Goal: Transaction & Acquisition: Purchase product/service

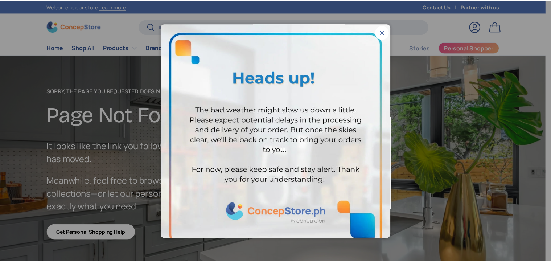
scroll to position [1745, 2967]
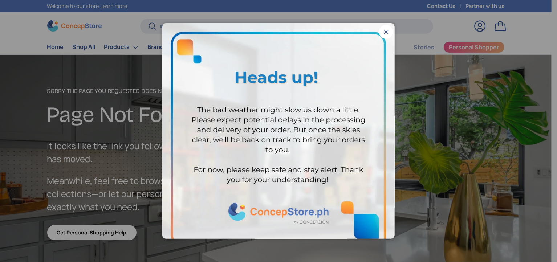
click at [382, 29] on button "Close" at bounding box center [386, 32] width 14 height 14
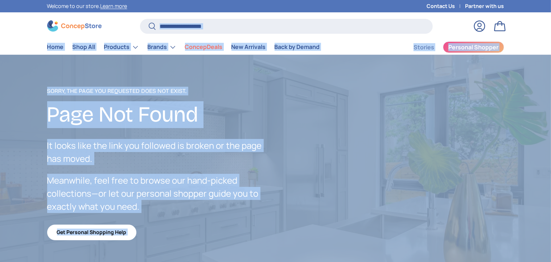
click at [228, 23] on input "Search" at bounding box center [286, 26] width 292 height 15
click at [228, 24] on input "Search" at bounding box center [286, 26] width 292 height 15
click at [253, 29] on input "Search" at bounding box center [286, 26] width 292 height 15
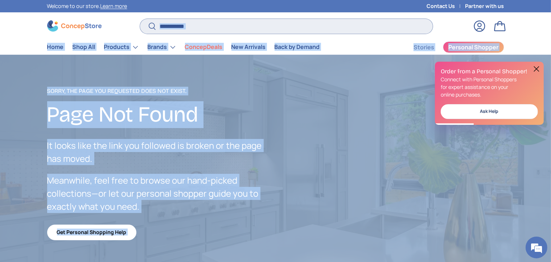
scroll to position [0, 0]
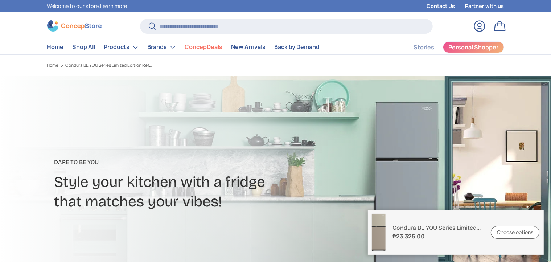
scroll to position [0, 686]
click at [473, 227] on p "Condura BE YOU Series Limited Edition Refrigerator" at bounding box center [438, 227] width 90 height 7
click at [380, 231] on img at bounding box center [379, 232] width 16 height 39
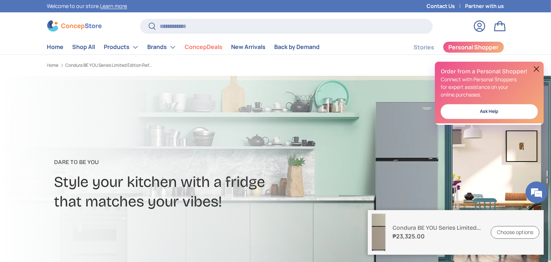
click at [516, 230] on link "Choose options" at bounding box center [515, 232] width 49 height 13
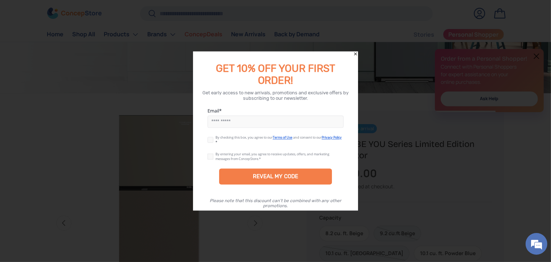
click at [353, 53] on icon "Close" at bounding box center [355, 54] width 5 height 5
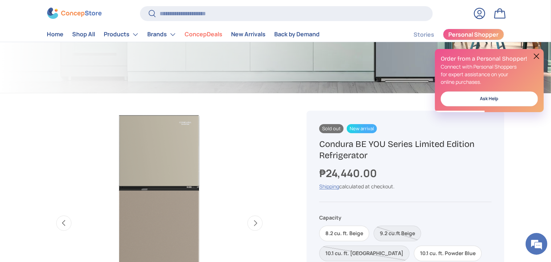
click at [375, 165] on div "₱24,440.00" at bounding box center [405, 173] width 172 height 16
click at [321, 0] on store-header "Search Search Reset Log in Bag Menu Home Shop All Products Back Products" at bounding box center [275, 21] width 551 height 42
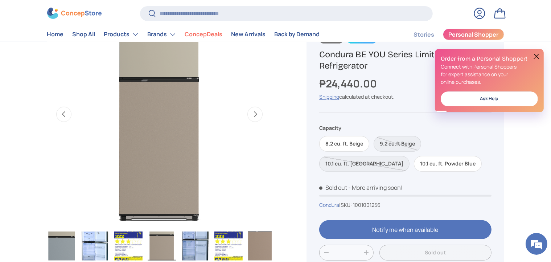
scroll to position [237, 0]
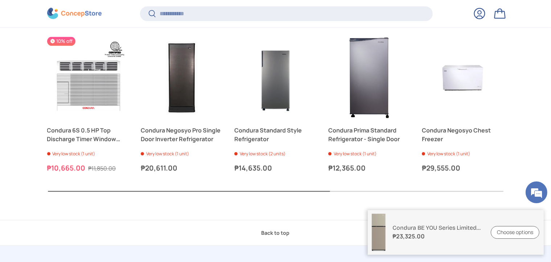
scroll to position [1694, 0]
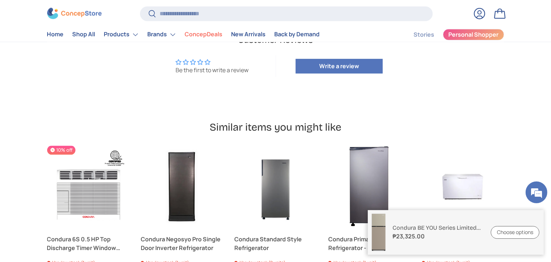
click at [25, 146] on div "Next Previous Previous Next 10% off Condura 6S 0.5 HP Top Discharge Timer Windo…" at bounding box center [276, 224] width 504 height 157
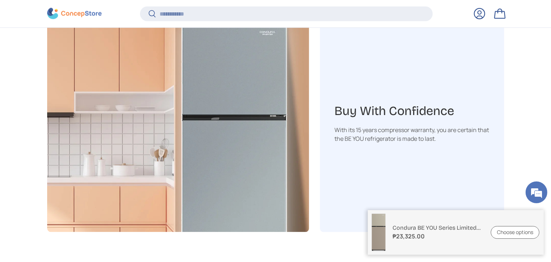
scroll to position [1342, 0]
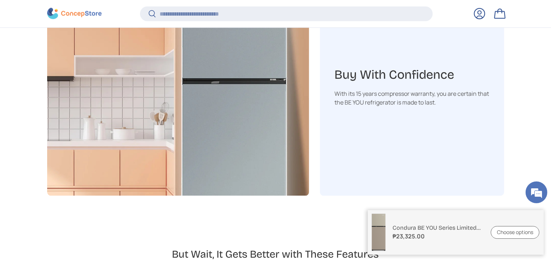
click at [514, 232] on link "Choose options" at bounding box center [515, 232] width 49 height 13
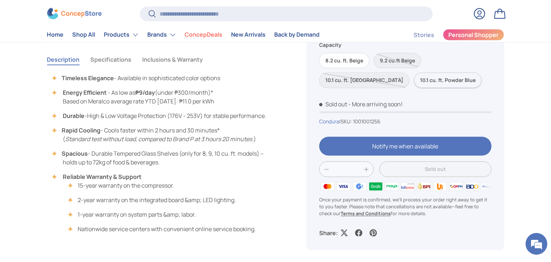
scroll to position [502, 0]
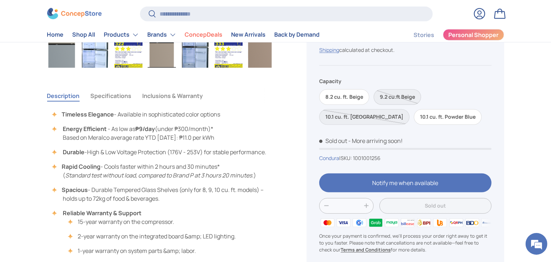
click at [390, 98] on label "9.2 cu.ft Beige" at bounding box center [398, 97] width 48 height 16
click at [356, 103] on label "8.2 cu. ft. Beige" at bounding box center [344, 97] width 50 height 16
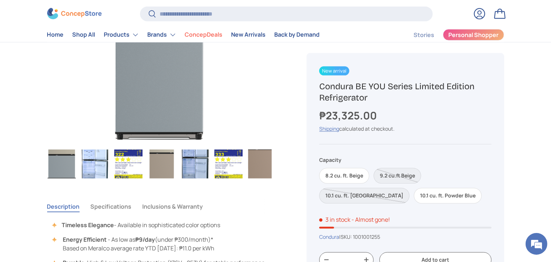
scroll to position [427, 0]
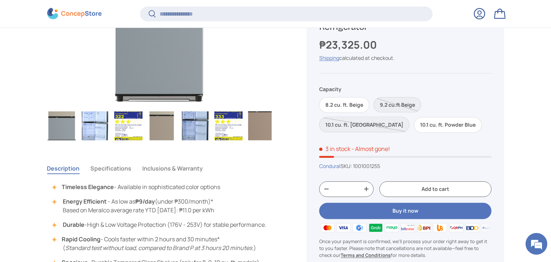
click at [397, 106] on label "9.2 cu.ft Beige" at bounding box center [398, 105] width 48 height 16
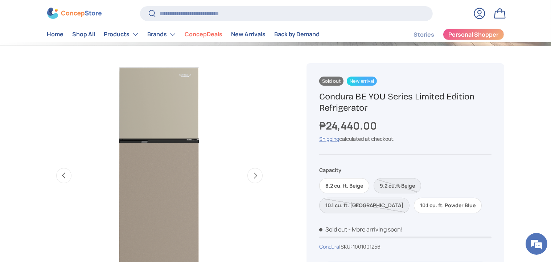
scroll to position [283, 0]
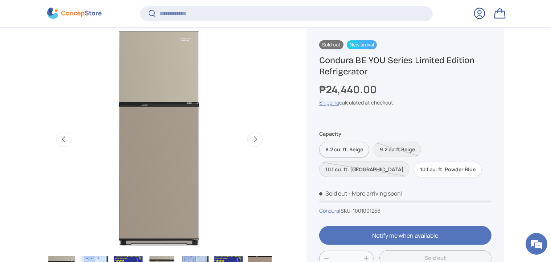
click at [367, 149] on label "8.2 cu. ft. Beige" at bounding box center [344, 150] width 50 height 16
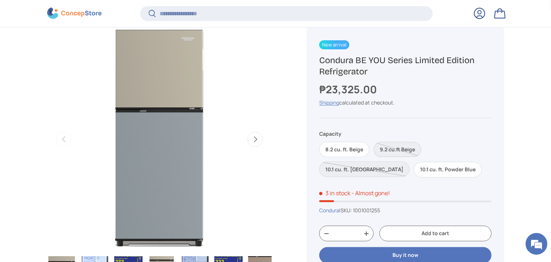
click at [393, 151] on label "9.2 cu.ft Beige" at bounding box center [398, 150] width 48 height 16
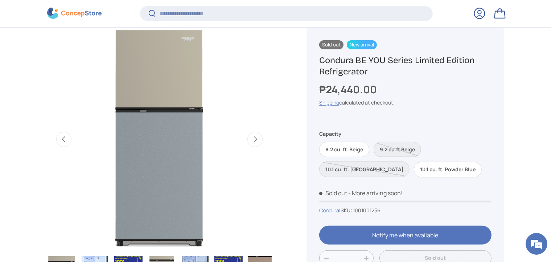
scroll to position [0, 686]
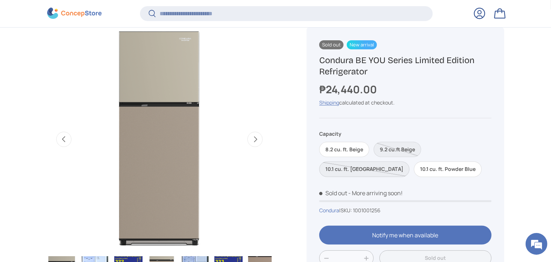
click at [410, 161] on label "10.1 cu. ft. [GEOGRAPHIC_DATA]" at bounding box center [364, 169] width 90 height 16
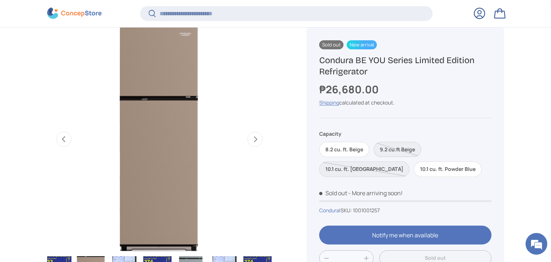
click at [399, 149] on label "9.2 cu.ft Beige" at bounding box center [398, 150] width 48 height 16
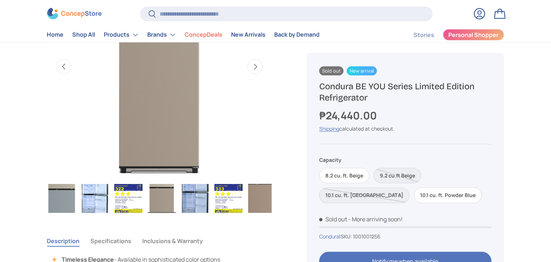
scroll to position [175, 0]
